Goal: Navigation & Orientation: Find specific page/section

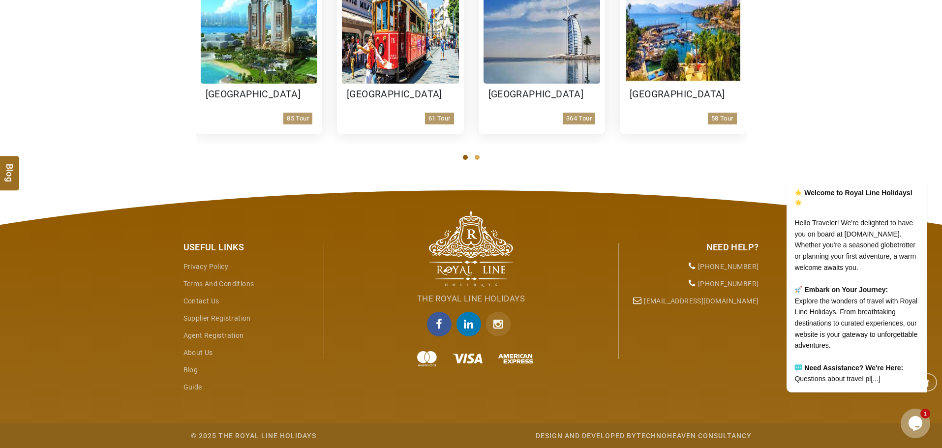
click at [206, 350] on link "About Us" at bounding box center [199, 353] width 30 height 8
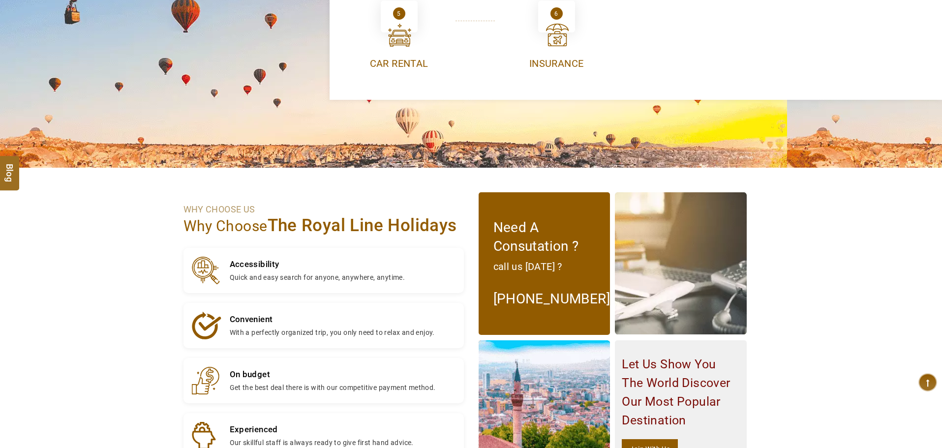
scroll to position [722, 0]
